Goal: Information Seeking & Learning: Learn about a topic

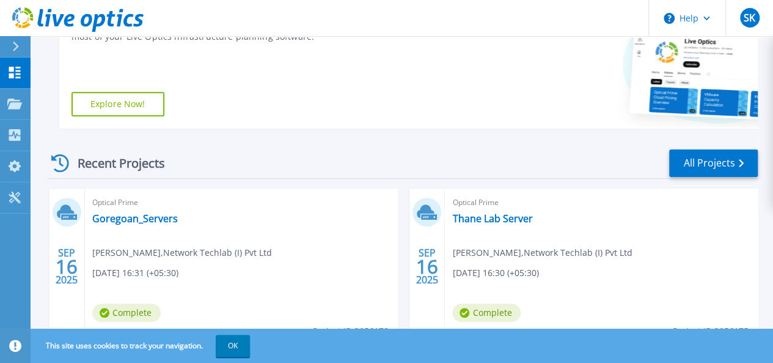
scroll to position [362, 0]
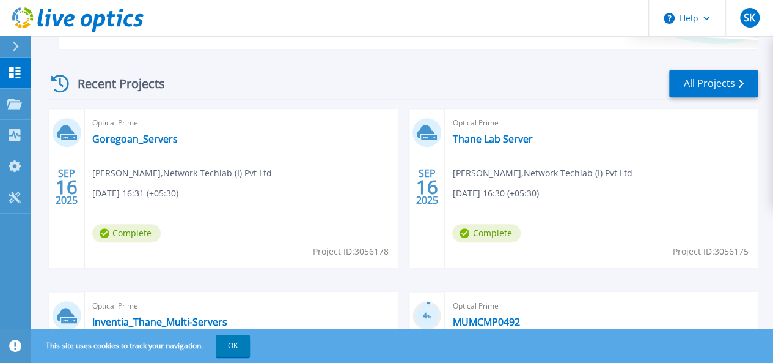
click at [135, 148] on div "Optical Prime Goregoan_Servers Swapnil Kadam , Network Techlab (I) Pvt Ltd 09/1…" at bounding box center [241, 188] width 313 height 158
click at [135, 139] on link "Goregoan_Servers" at bounding box center [135, 139] width 86 height 12
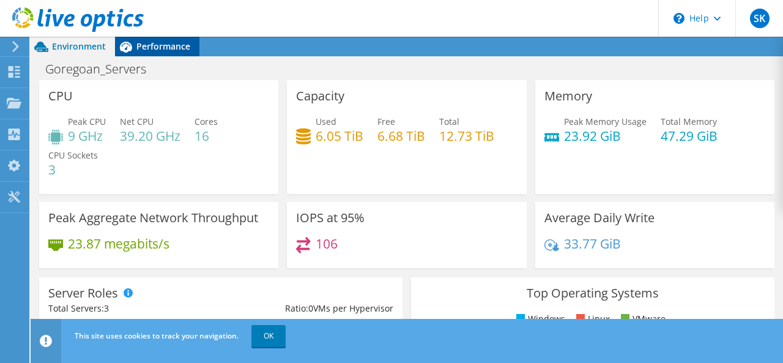
click at [170, 47] on span "Performance" at bounding box center [163, 46] width 54 height 12
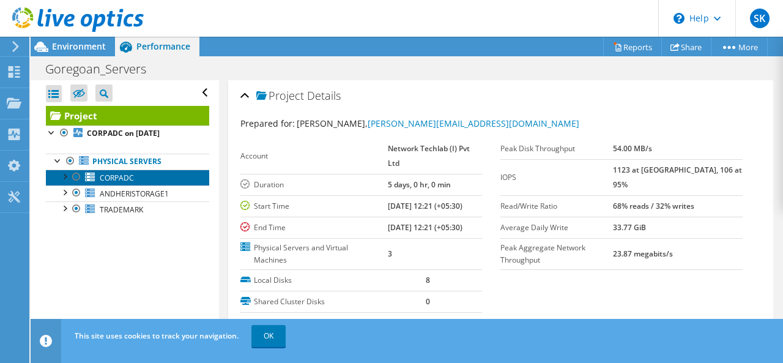
click at [145, 173] on link "CORPADC" at bounding box center [127, 177] width 163 height 16
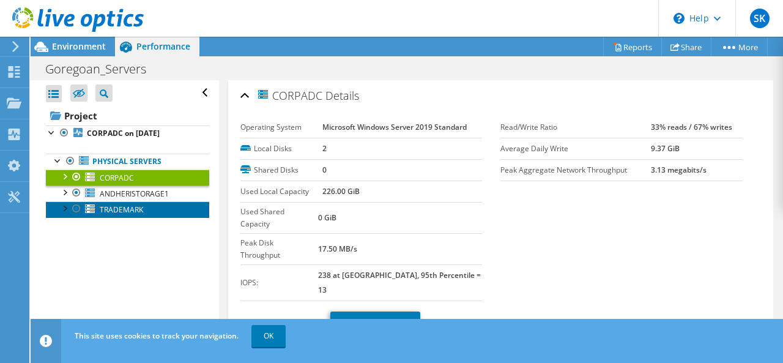
click at [145, 201] on link "TRADEMARK" at bounding box center [127, 209] width 163 height 16
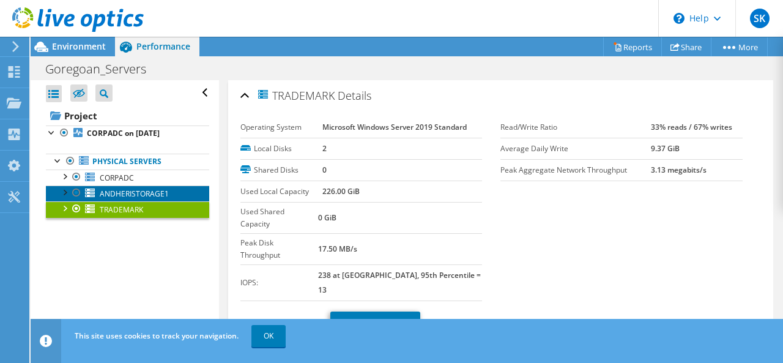
click at [147, 190] on span "ANDHERISTORAGE1" at bounding box center [134, 193] width 69 height 10
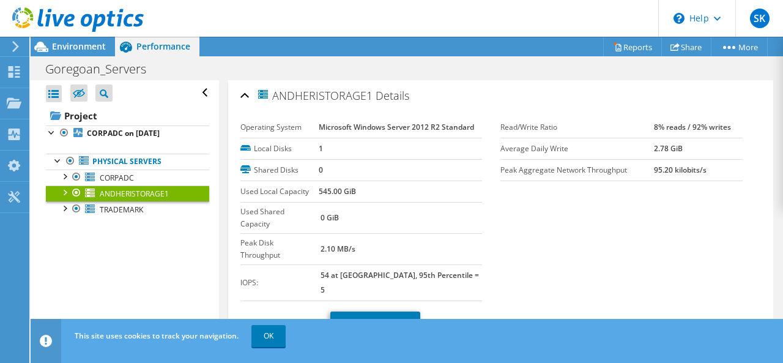
click at [139, 200] on link "ANDHERISTORAGE1" at bounding box center [127, 193] width 163 height 16
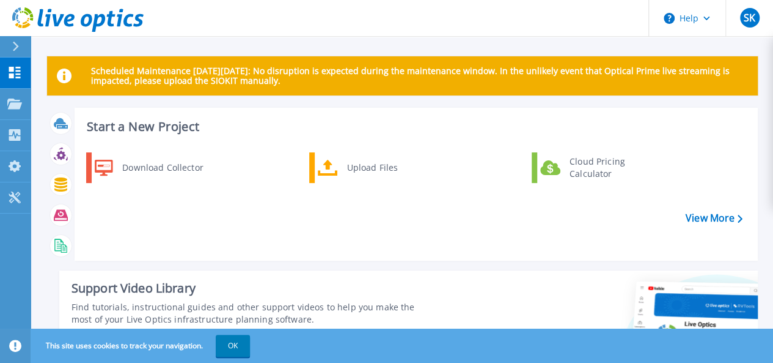
scroll to position [317, 0]
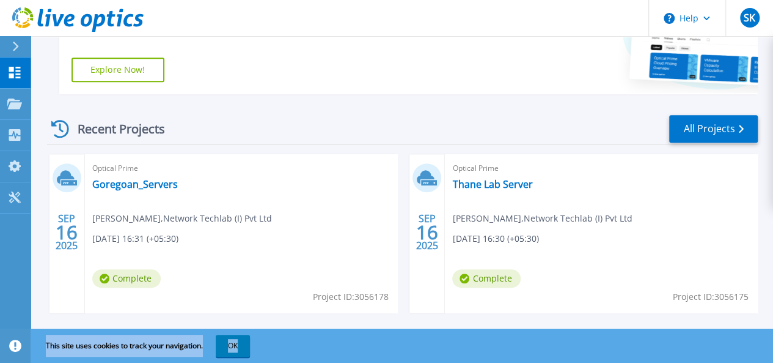
drag, startPoint x: 746, startPoint y: 236, endPoint x: 735, endPoint y: 356, distance: 120.3
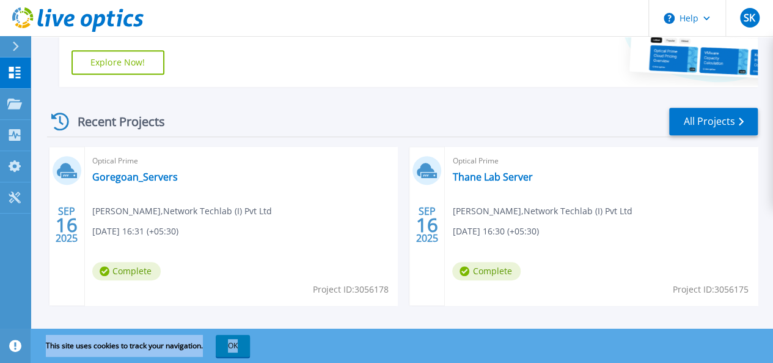
scroll to position [312, 0]
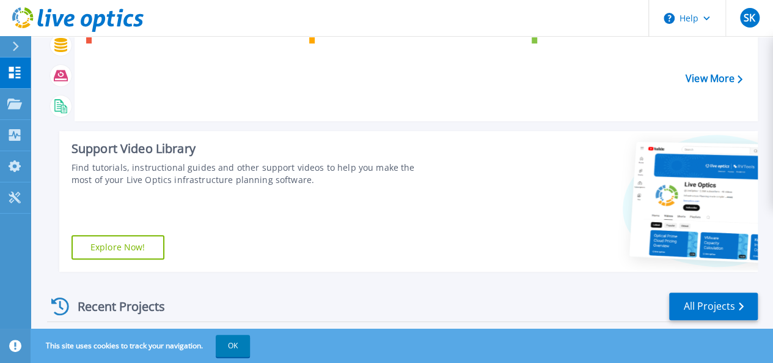
scroll to position [0, 0]
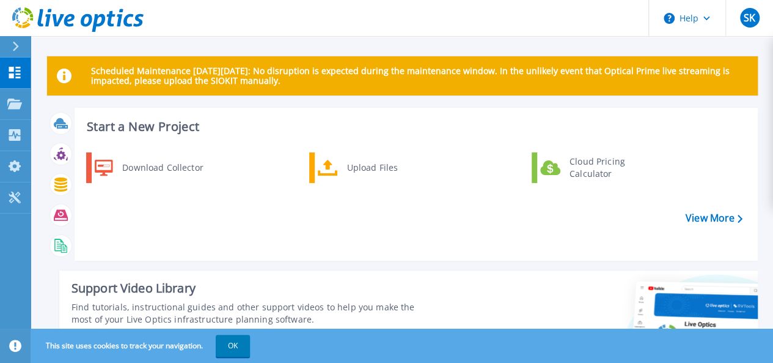
click at [134, 74] on p "Scheduled Maintenance [DATE][DATE]: No disruption is expected during the mainte…" at bounding box center [419, 76] width 657 height 20
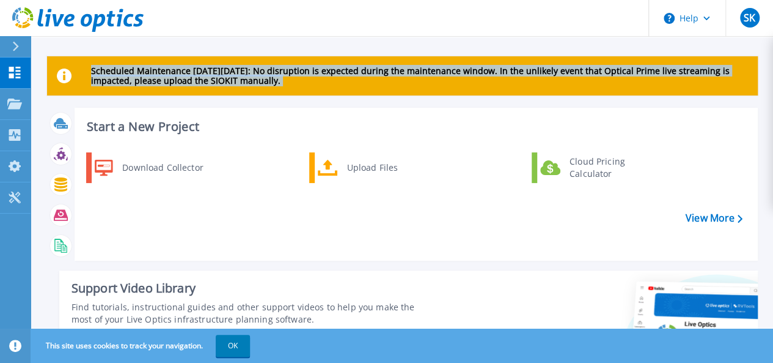
click at [714, 357] on div "This site uses cookies to track your navigation. OK" at bounding box center [386, 345] width 773 height 34
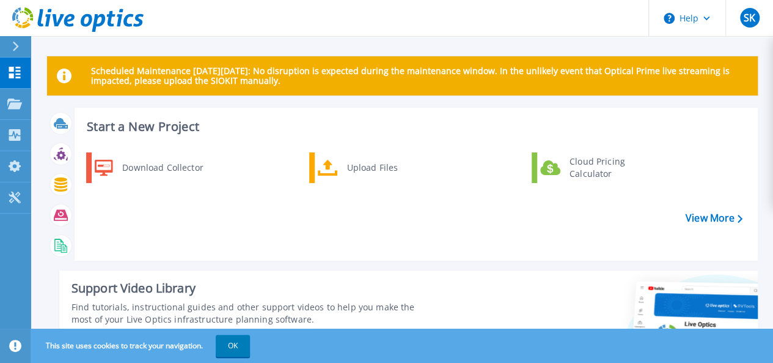
click at [714, 357] on div "This site uses cookies to track your navigation. OK" at bounding box center [386, 345] width 773 height 34
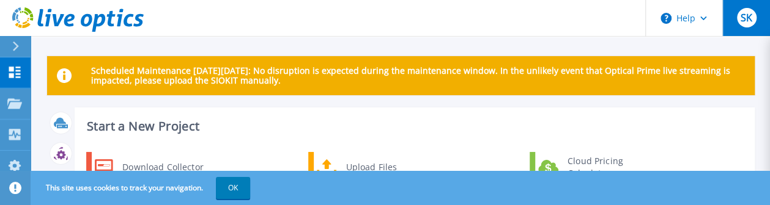
click at [726, 13] on button "SK" at bounding box center [746, 18] width 48 height 36
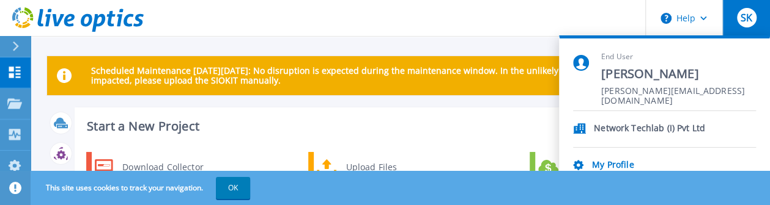
click at [635, 31] on header "Help SK End User [PERSON_NAME] [PERSON_NAME][EMAIL_ADDRESS][DOMAIN_NAME] Networ…" at bounding box center [385, 18] width 770 height 37
